Goal: Browse casually

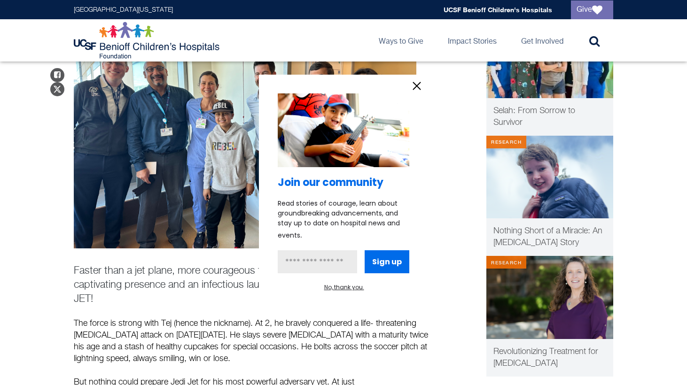
scroll to position [160, 0]
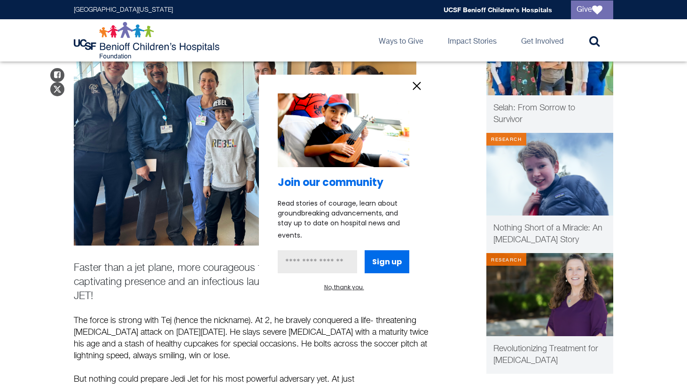
click at [415, 85] on icon "information" at bounding box center [417, 86] width 14 height 14
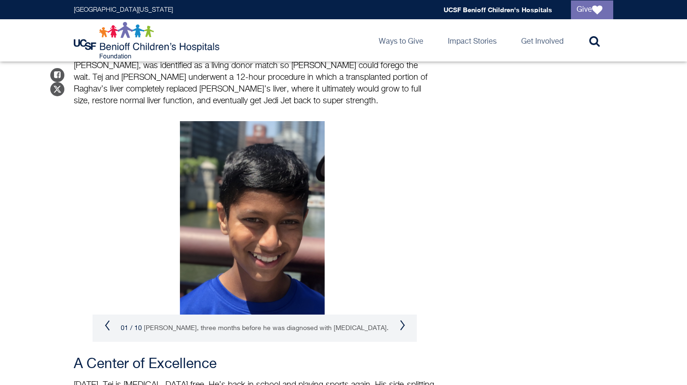
scroll to position [1176, 0]
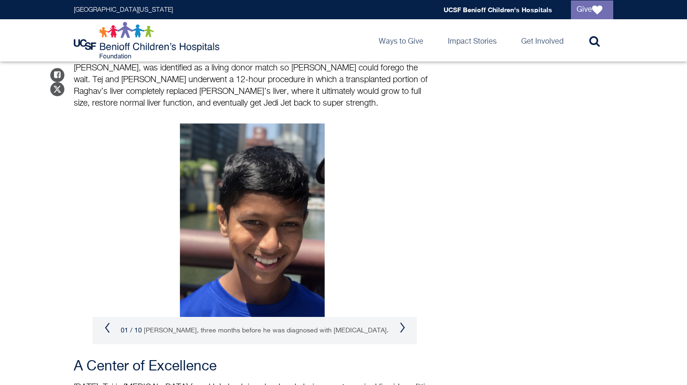
click at [405, 322] on button "Next" at bounding box center [402, 327] width 6 height 11
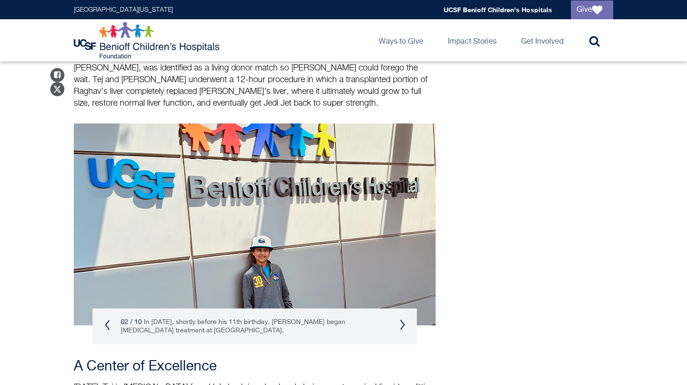
click at [402, 319] on button "Next" at bounding box center [402, 324] width 6 height 11
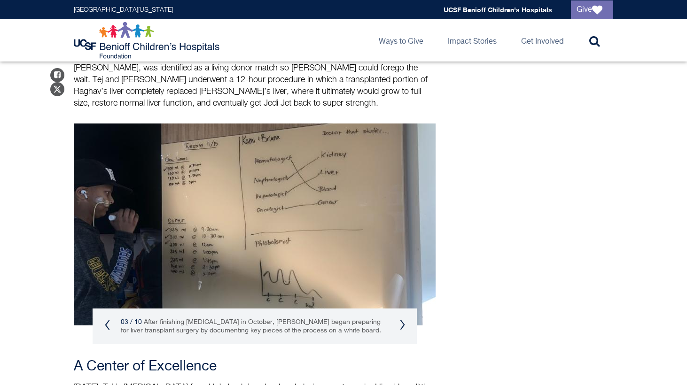
click at [402, 319] on button "Next" at bounding box center [402, 324] width 6 height 11
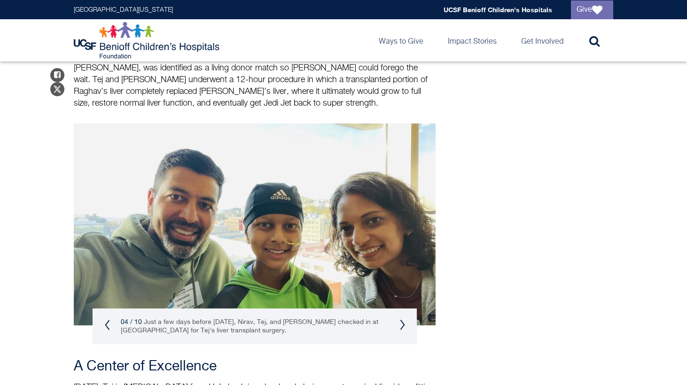
click at [400, 319] on button "Next" at bounding box center [402, 324] width 6 height 11
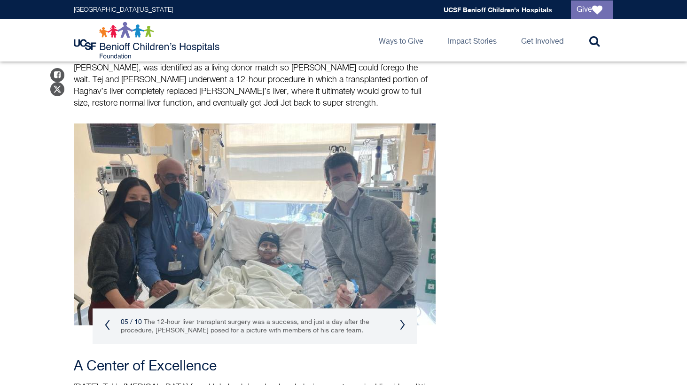
click at [400, 319] on button "Next" at bounding box center [402, 324] width 6 height 11
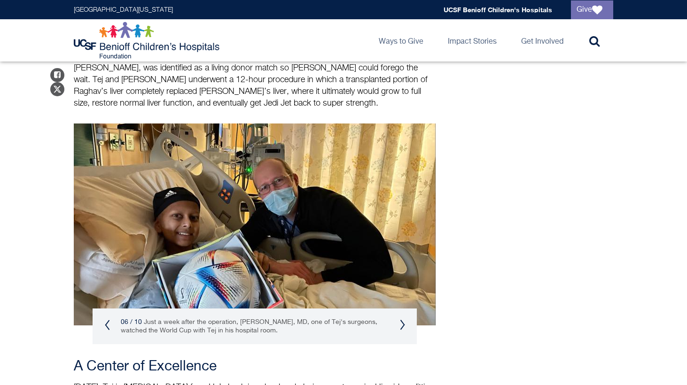
click at [400, 319] on button "Next" at bounding box center [402, 324] width 6 height 11
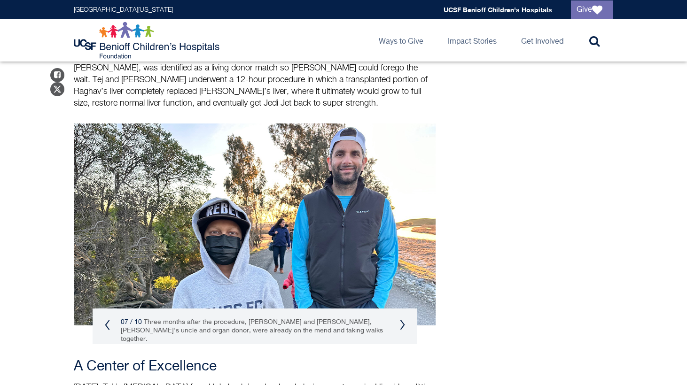
click at [401, 319] on button "Next" at bounding box center [402, 324] width 6 height 11
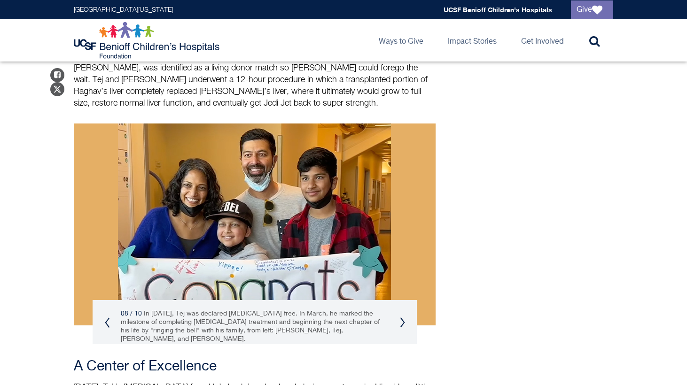
click at [401, 317] on button "Next" at bounding box center [402, 322] width 6 height 11
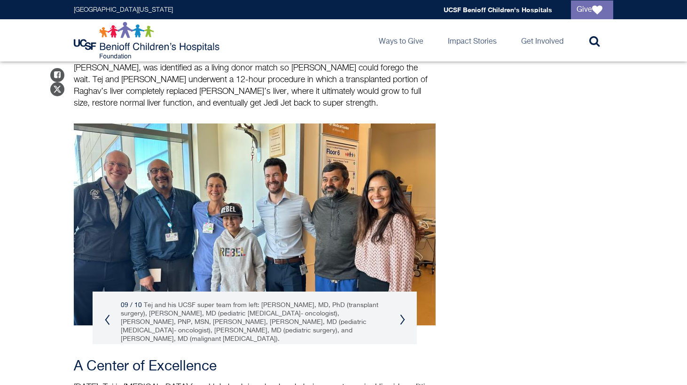
click at [402, 314] on button "Next" at bounding box center [402, 319] width 6 height 11
